Goal: Communication & Community: Answer question/provide support

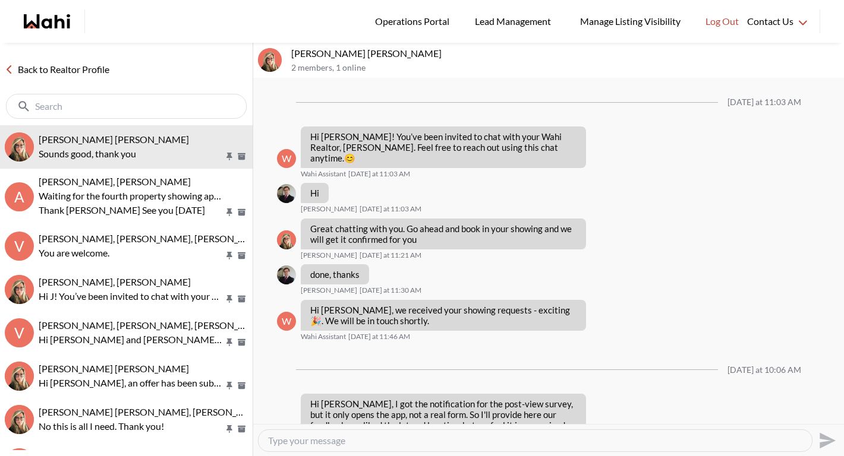
scroll to position [1348, 0]
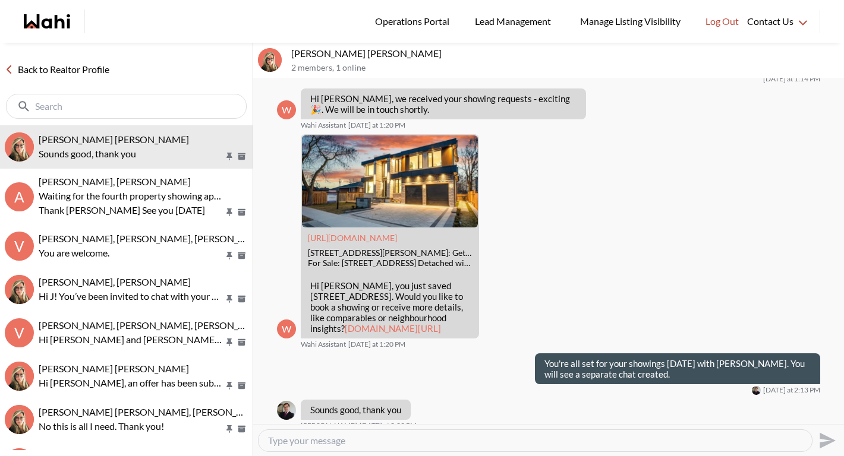
click at [75, 74] on link "Back to Realtor Profile" at bounding box center [57, 69] width 114 height 15
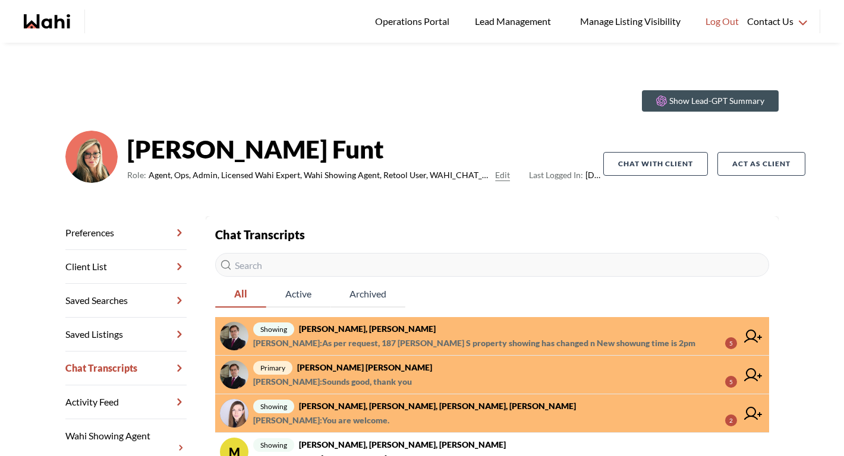
click at [355, 376] on span "[PERSON_NAME] : Sounds good, thank you" at bounding box center [332, 382] width 159 height 14
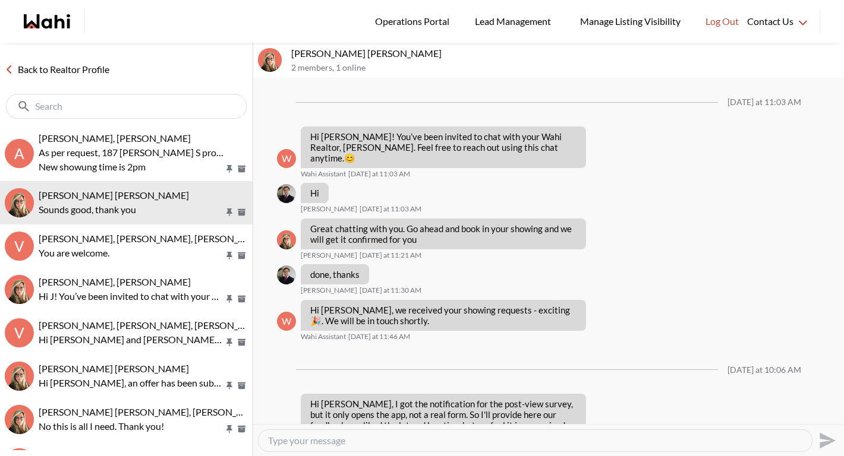
scroll to position [1348, 0]
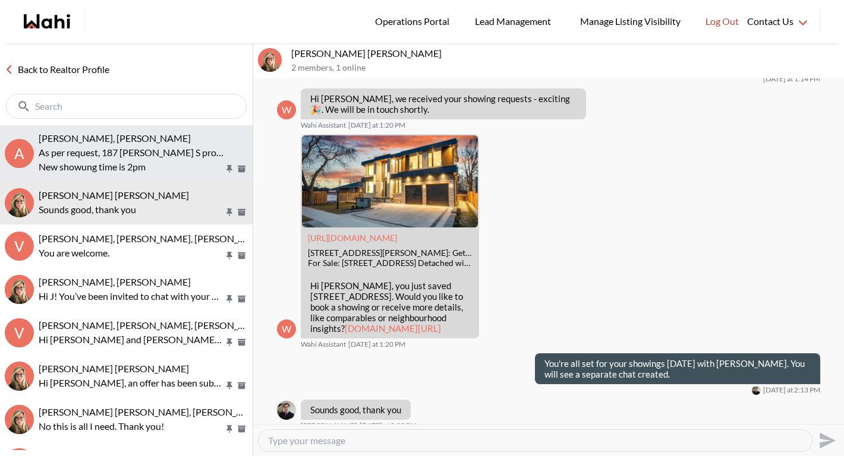
click at [156, 169] on p "New showung time is 2pm" at bounding box center [131, 167] width 185 height 14
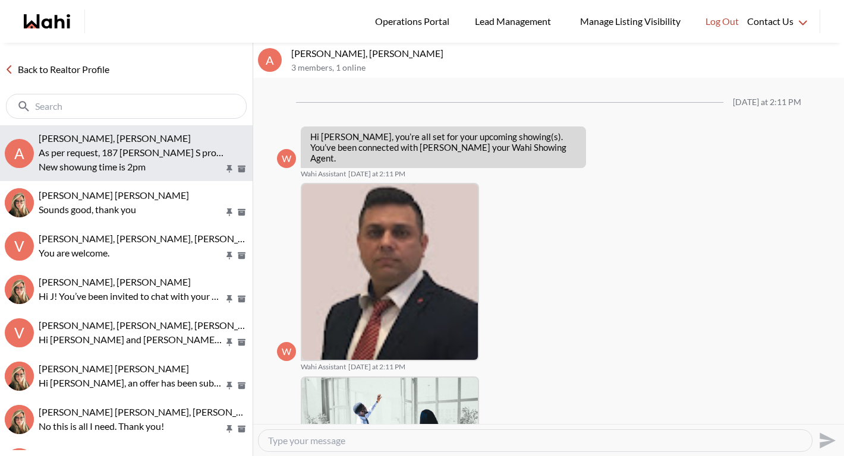
scroll to position [468, 0]
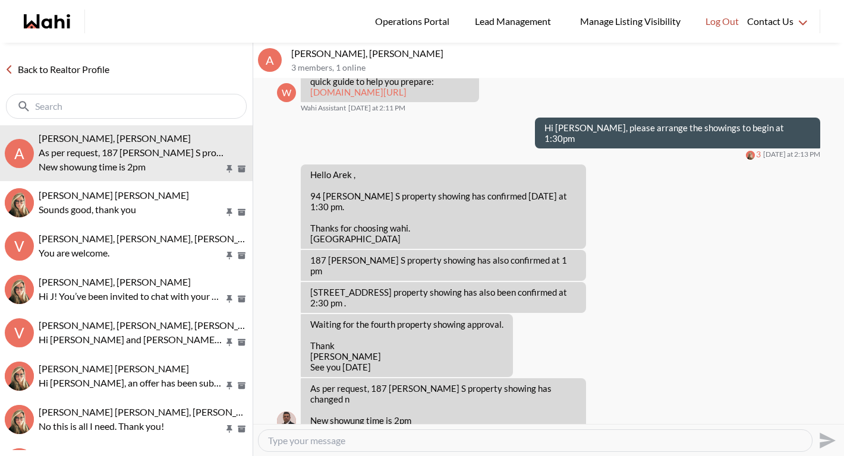
click at [337, 437] on textarea "Type your message" at bounding box center [535, 441] width 534 height 12
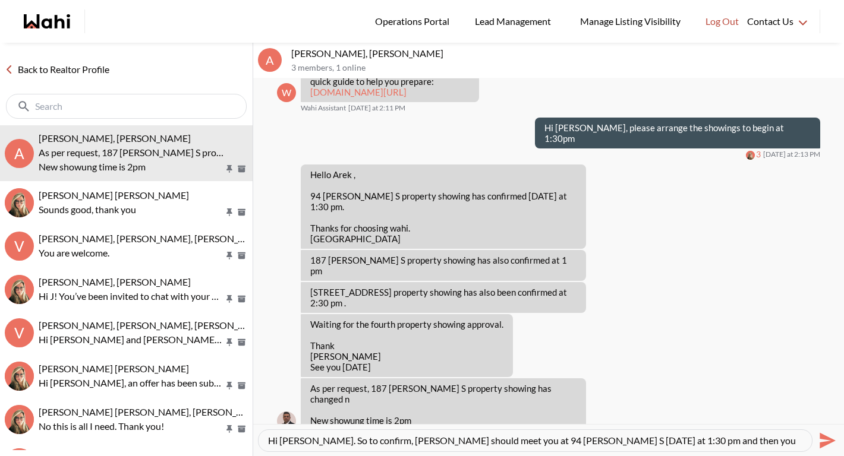
click at [799, 444] on textarea "Hi Naveen. So to confirm, Arek should meet you at 94 Prince Edward S tomorrow a…" at bounding box center [535, 441] width 534 height 12
drag, startPoint x: 755, startPoint y: 439, endPoint x: 793, endPoint y: 441, distance: 37.5
click at [793, 441] on textarea "Hi Naveen. So to confirm, Arek should meet you at 94 Prince Edward S tomorrow a…" at bounding box center [535, 441] width 534 height 12
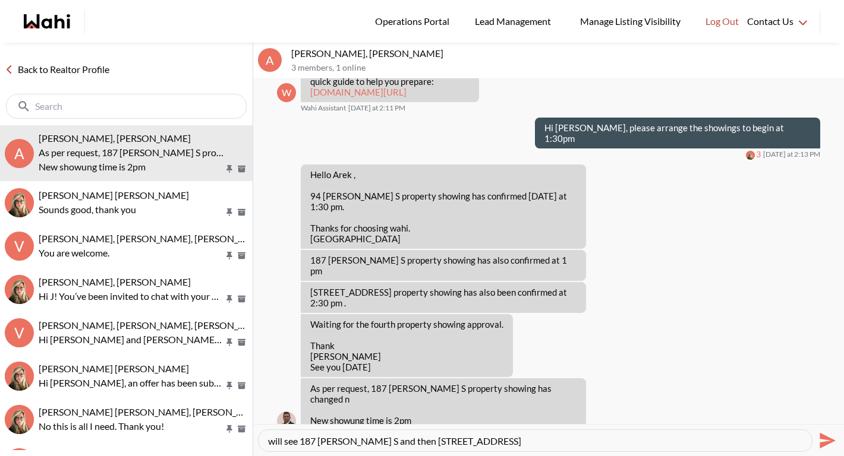
type textarea "Hi Naveen. So to confirm, Arek should meet you at 94 Prince Edward S tomorrow a…"
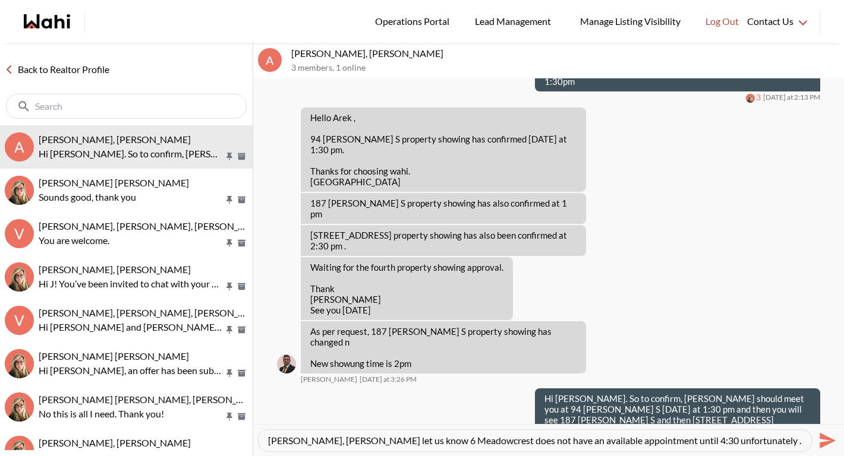
type textarea "Arek, Naveen let us know 6 Meadowcrest does not have an available appointment u…"
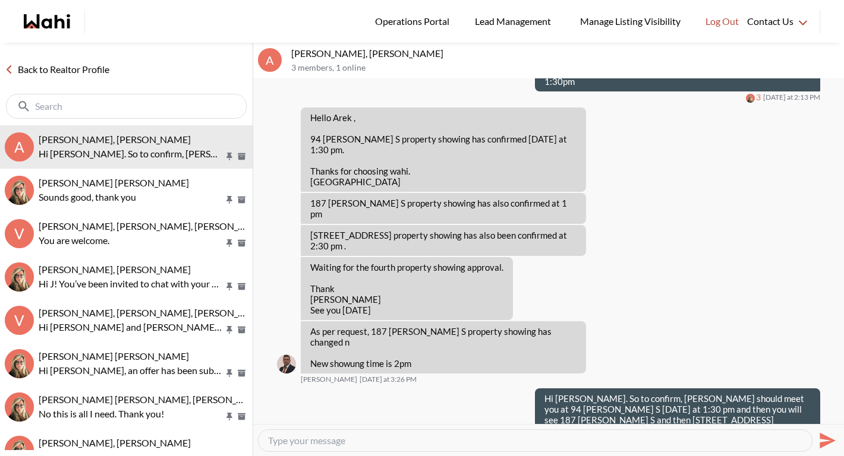
scroll to position [557, 0]
